Goal: Information Seeking & Learning: Compare options

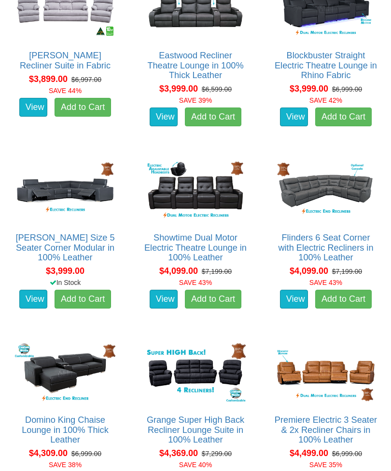
scroll to position [2646, 0]
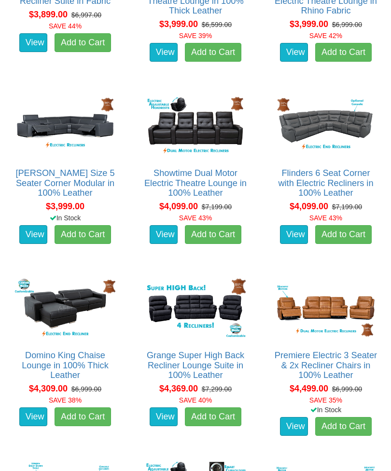
click at [343, 318] on img at bounding box center [325, 308] width 105 height 65
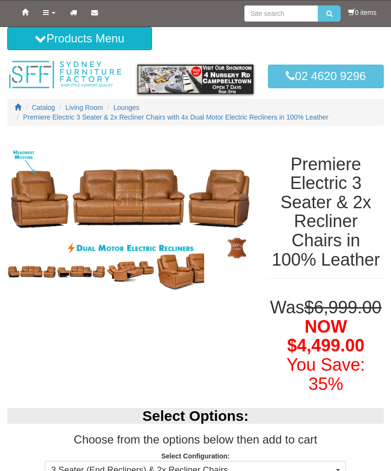
click at [204, 220] on img at bounding box center [130, 200] width 246 height 129
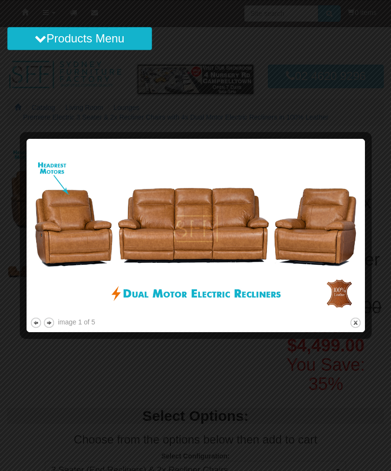
click at [49, 328] on button "next" at bounding box center [49, 323] width 12 height 12
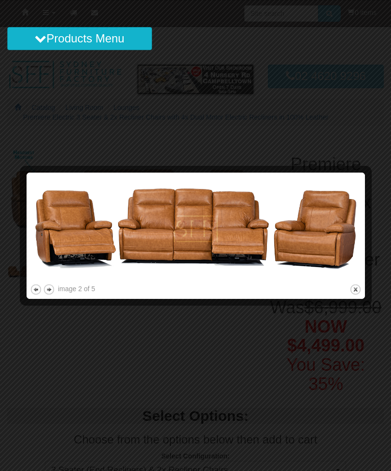
click at [49, 293] on button "next" at bounding box center [49, 290] width 12 height 12
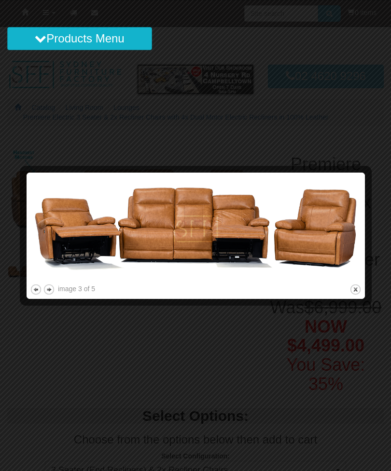
click at [52, 290] on button "next" at bounding box center [49, 290] width 12 height 12
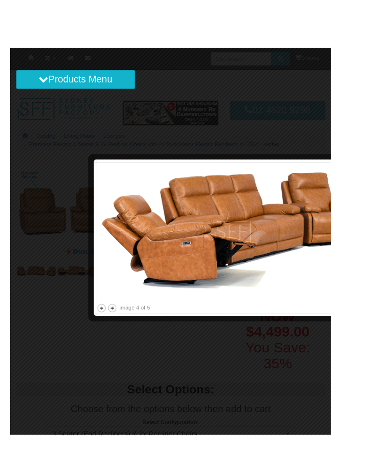
scroll to position [0, 35]
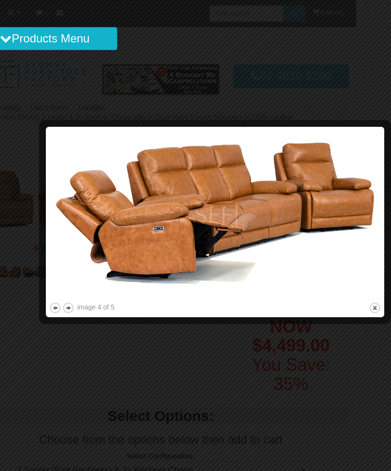
click at [370, 118] on div at bounding box center [195, 235] width 391 height 471
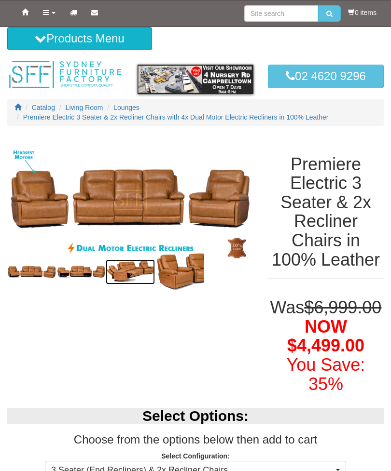
scroll to position [0, 0]
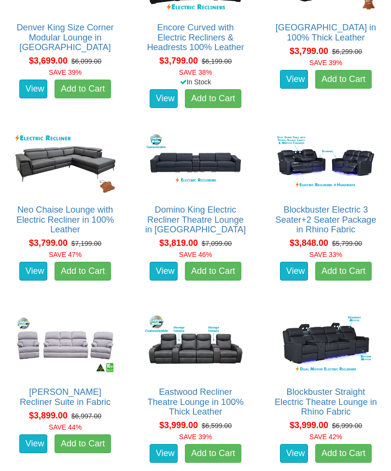
scroll to position [2243, 0]
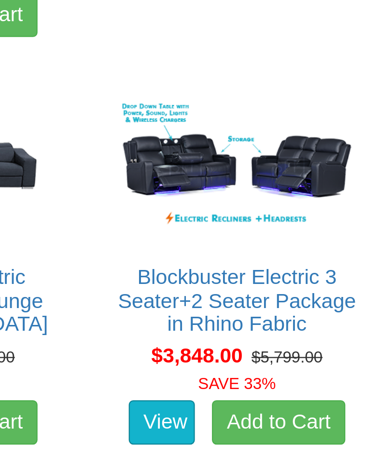
click at [273, 132] on img at bounding box center [325, 164] width 105 height 65
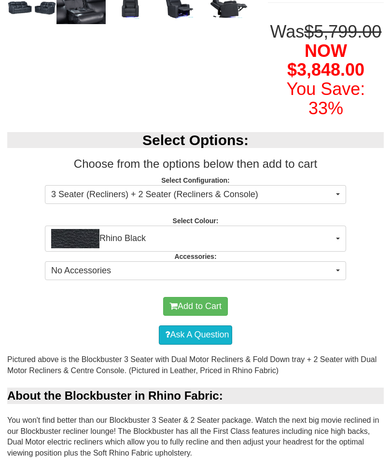
scroll to position [276, 0]
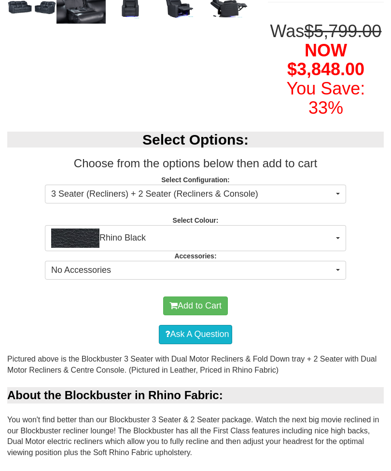
click at [342, 251] on button "Rhino Black" at bounding box center [195, 238] width 301 height 26
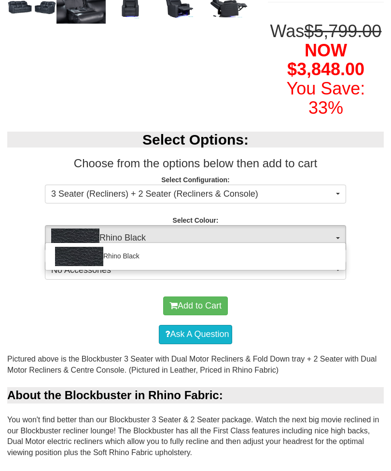
click at [342, 351] on div at bounding box center [195, 235] width 391 height 471
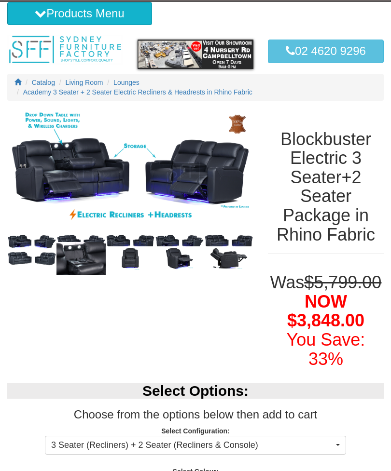
scroll to position [0, 0]
